Goal: Find specific page/section: Find specific page/section

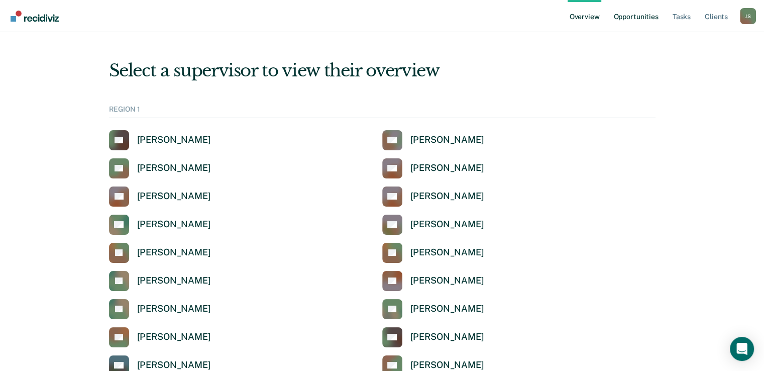
click at [644, 16] on link "Opportunities" at bounding box center [635, 16] width 49 height 32
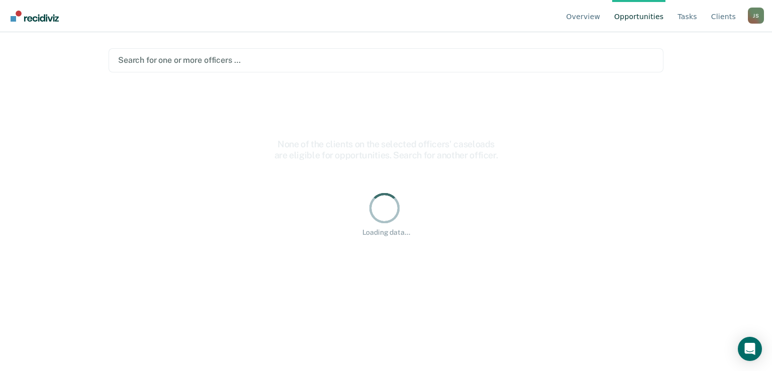
click at [207, 62] on div "Search for one or more officers …" at bounding box center [386, 60] width 538 height 14
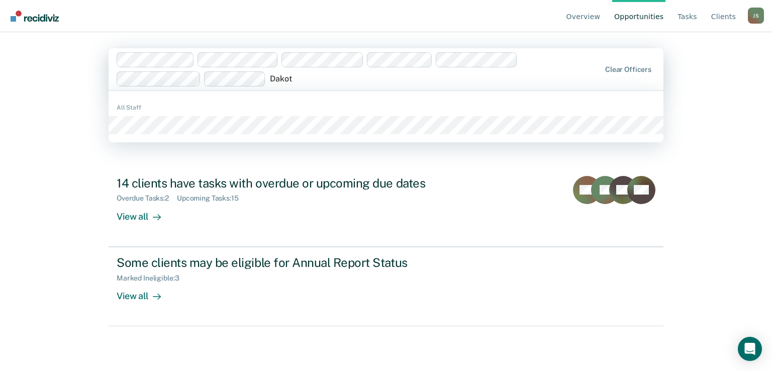
type input "Dakota"
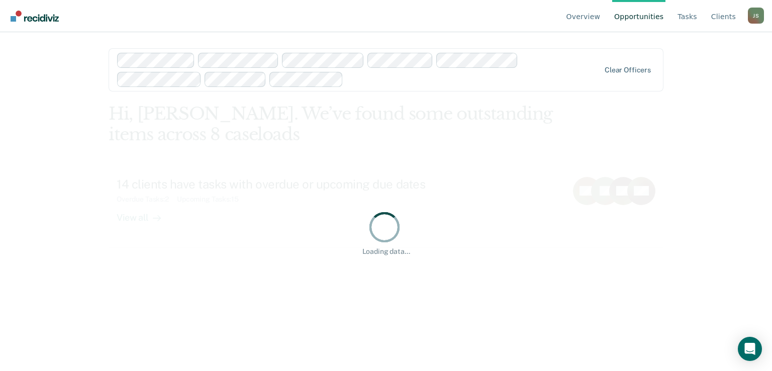
click at [395, 285] on div "Loading data..." at bounding box center [386, 232] width 555 height 258
